Goal: Navigation & Orientation: Go to known website

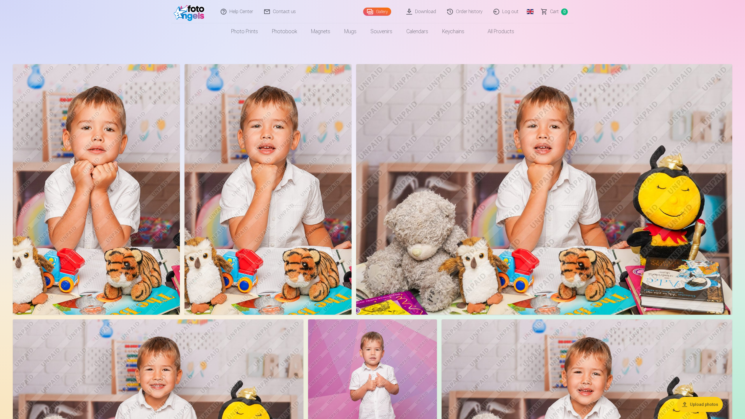
click at [532, 12] on link "Global" at bounding box center [530, 11] width 12 height 23
click at [505, 26] on link "Latvian (lv)" at bounding box center [499, 27] width 68 height 12
